Goal: Information Seeking & Learning: Learn about a topic

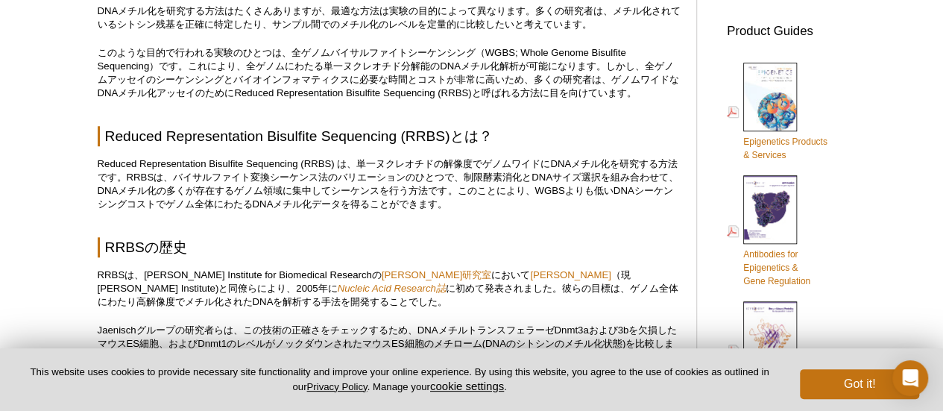
scroll to position [574, 0]
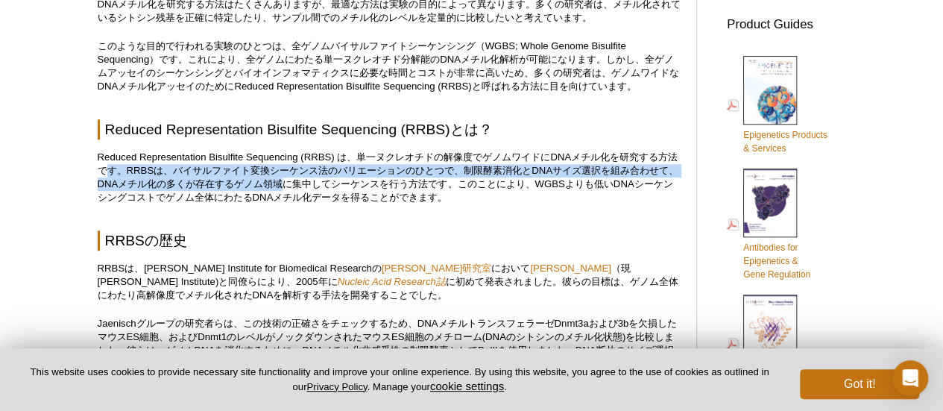
drag, startPoint x: 116, startPoint y: 172, endPoint x: 300, endPoint y: 180, distance: 183.5
click at [300, 180] on p "Reduced Representation Bisulfite Sequencing (RRBS) は、単一ヌクレオチドの解像度でゲノムワイドにDNAメチル…" at bounding box center [390, 178] width 584 height 54
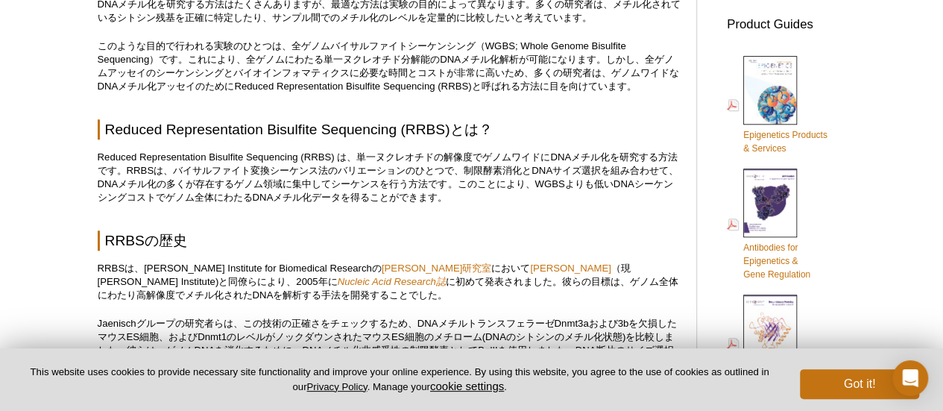
drag, startPoint x: 316, startPoint y: 180, endPoint x: 331, endPoint y: 183, distance: 15.2
click at [316, 180] on p "Reduced Representation Bisulfite Sequencing (RRBS) は、単一ヌクレオチドの解像度でゲノムワイドにDNAメチル…" at bounding box center [390, 178] width 584 height 54
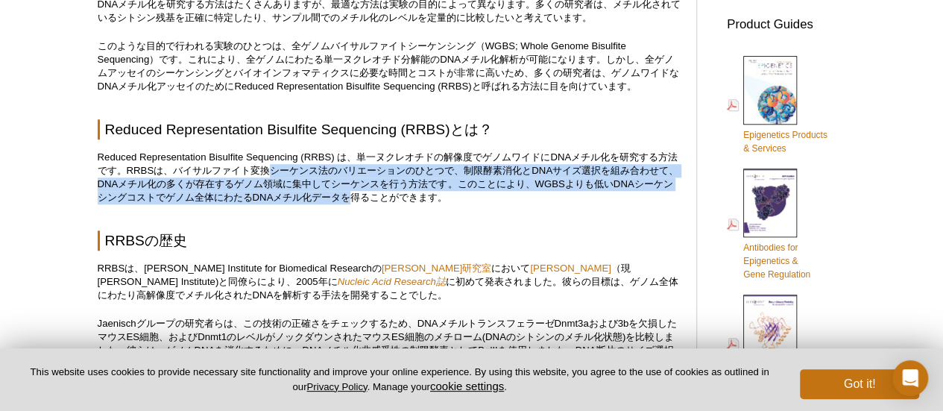
drag, startPoint x: 374, startPoint y: 192, endPoint x: 277, endPoint y: 165, distance: 101.1
click at [277, 165] on p "Reduced Representation Bisulfite Sequencing (RRBS) は、単一ヌクレオチドの解像度でゲノムワイドにDNAメチル…" at bounding box center [390, 178] width 584 height 54
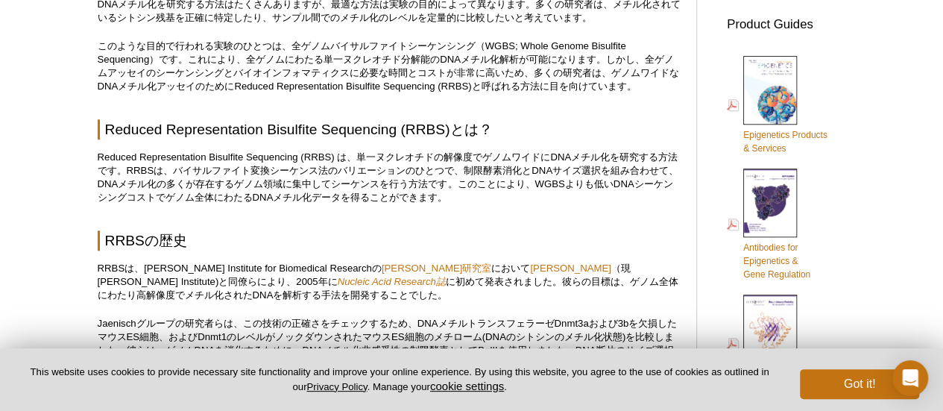
click at [253, 163] on p "Reduced Representation Bisulfite Sequencing (RRBS) は、単一ヌクレオチドの解像度でゲノムワイドにDNAメチル…" at bounding box center [390, 178] width 584 height 54
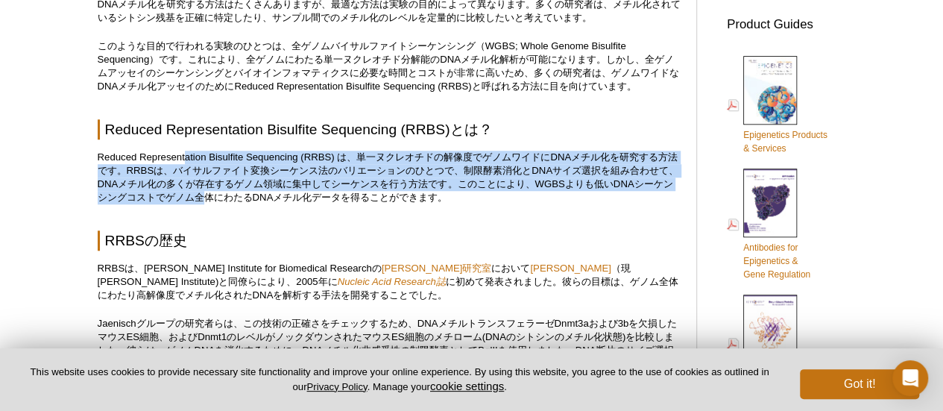
drag, startPoint x: 204, startPoint y: 189, endPoint x: 231, endPoint y: 205, distance: 31.4
click at [229, 203] on p "Reduced Representation Bisulfite Sequencing (RRBS) は、単一ヌクレオチドの解像度でゲノムワイドにDNAメチル…" at bounding box center [390, 178] width 584 height 54
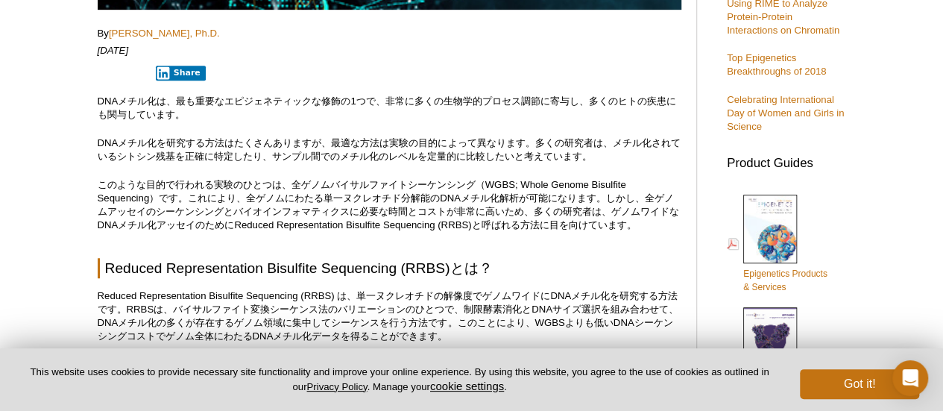
scroll to position [499, 0]
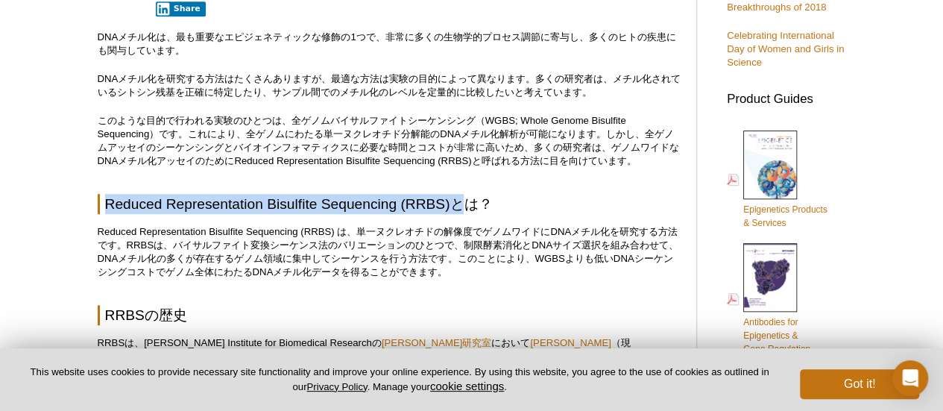
drag, startPoint x: 107, startPoint y: 202, endPoint x: 457, endPoint y: 203, distance: 350.3
click at [457, 203] on h2 "Reduced Representation Bisulfite Sequencing (RRBS)とは？" at bounding box center [390, 204] width 584 height 20
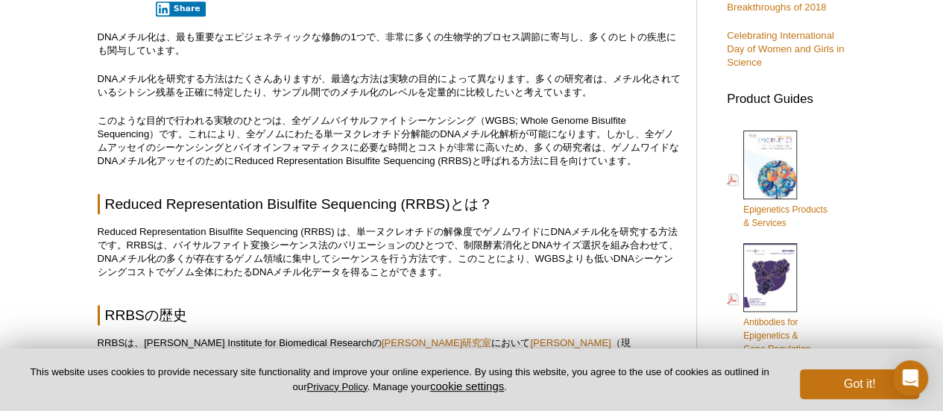
click at [435, 231] on p "Reduced Representation Bisulfite Sequencing (RRBS) は、単一ヌクレオチドの解像度でゲノムワイドにDNAメチル…" at bounding box center [390, 252] width 584 height 54
click at [148, 233] on p "Reduced Representation Bisulfite Sequencing (RRBS) は、単一ヌクレオチドの解像度でゲノムワイドにDNAメチル…" at bounding box center [390, 252] width 584 height 54
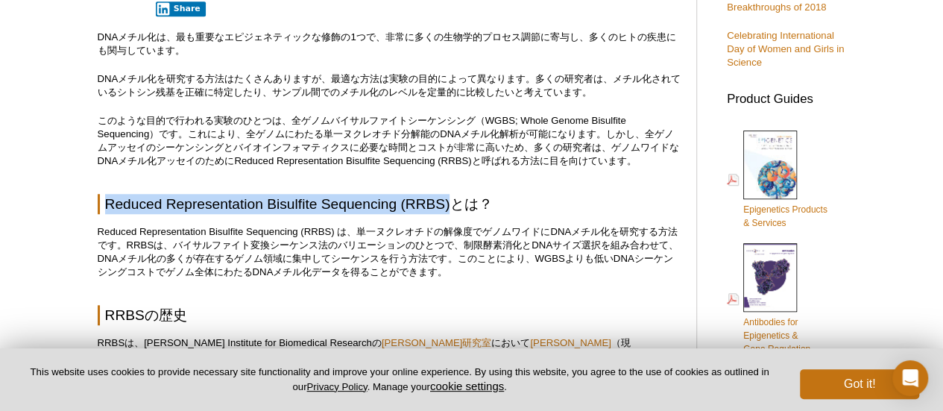
drag, startPoint x: 105, startPoint y: 205, endPoint x: 449, endPoint y: 206, distance: 344.4
click at [449, 206] on h2 "Reduced Representation Bisulfite Sequencing (RRBS)とは？" at bounding box center [390, 204] width 584 height 20
copy h2 "Reduced Representation Bisulfite Sequencing (RRBS)"
click at [383, 267] on p "Reduced Representation Bisulfite Sequencing (RRBS) は、単一ヌクレオチドの解像度でゲノムワイドにDNAメチル…" at bounding box center [390, 252] width 584 height 54
